Goal: Task Accomplishment & Management: Manage account settings

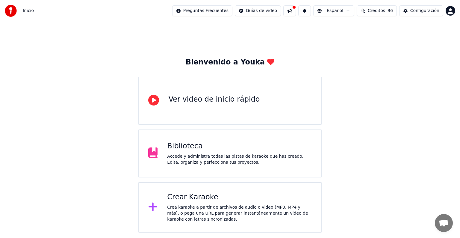
click at [220, 158] on div "Accede y administra todas las pistas de karaoke que has creado. Edita, organiza…" at bounding box center [239, 159] width 145 height 12
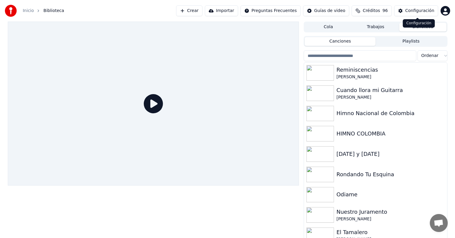
click at [427, 10] on div "Configuración" at bounding box center [419, 11] width 29 height 6
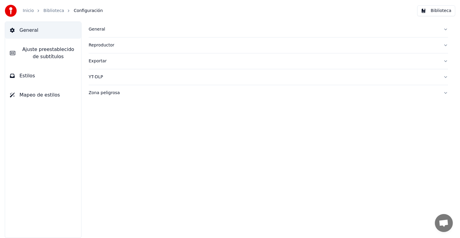
click at [31, 11] on link "Inicio" at bounding box center [28, 11] width 11 height 6
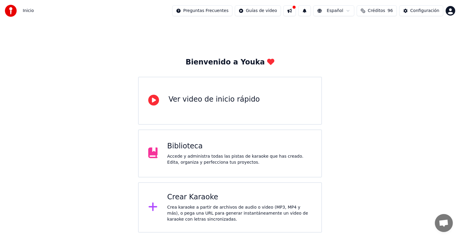
click at [212, 164] on div "Accede y administra todas las pistas de karaoke que has creado. Edita, organiza…" at bounding box center [239, 159] width 145 height 12
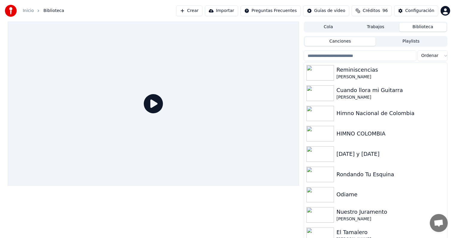
click at [447, 9] on html "Inicio Biblioteca Crear Importar Preguntas Frecuentes Guías de video Créditos 9…" at bounding box center [227, 119] width 455 height 238
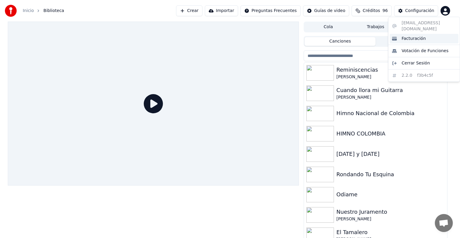
click at [417, 36] on span "Facturación" at bounding box center [414, 39] width 24 height 6
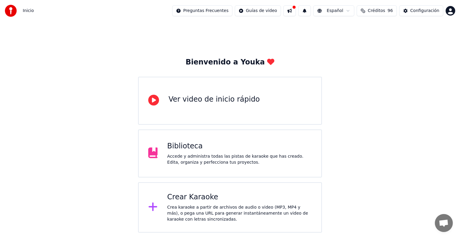
click at [200, 145] on div "Biblioteca" at bounding box center [239, 146] width 145 height 10
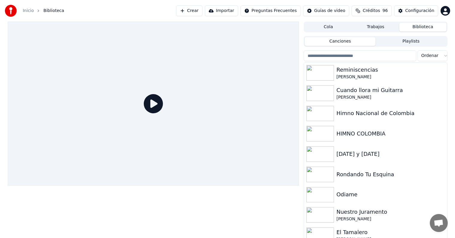
click at [447, 9] on html "Inicio Biblioteca Crear Importar Preguntas Frecuentes Guías de video Créditos 9…" at bounding box center [227, 119] width 455 height 238
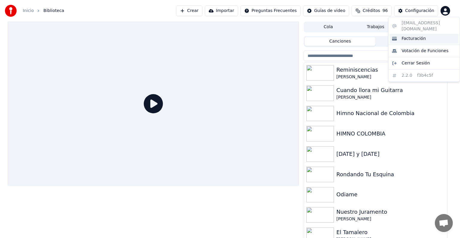
click at [412, 36] on span "Facturación" at bounding box center [414, 39] width 24 height 6
